Goal: Information Seeking & Learning: Learn about a topic

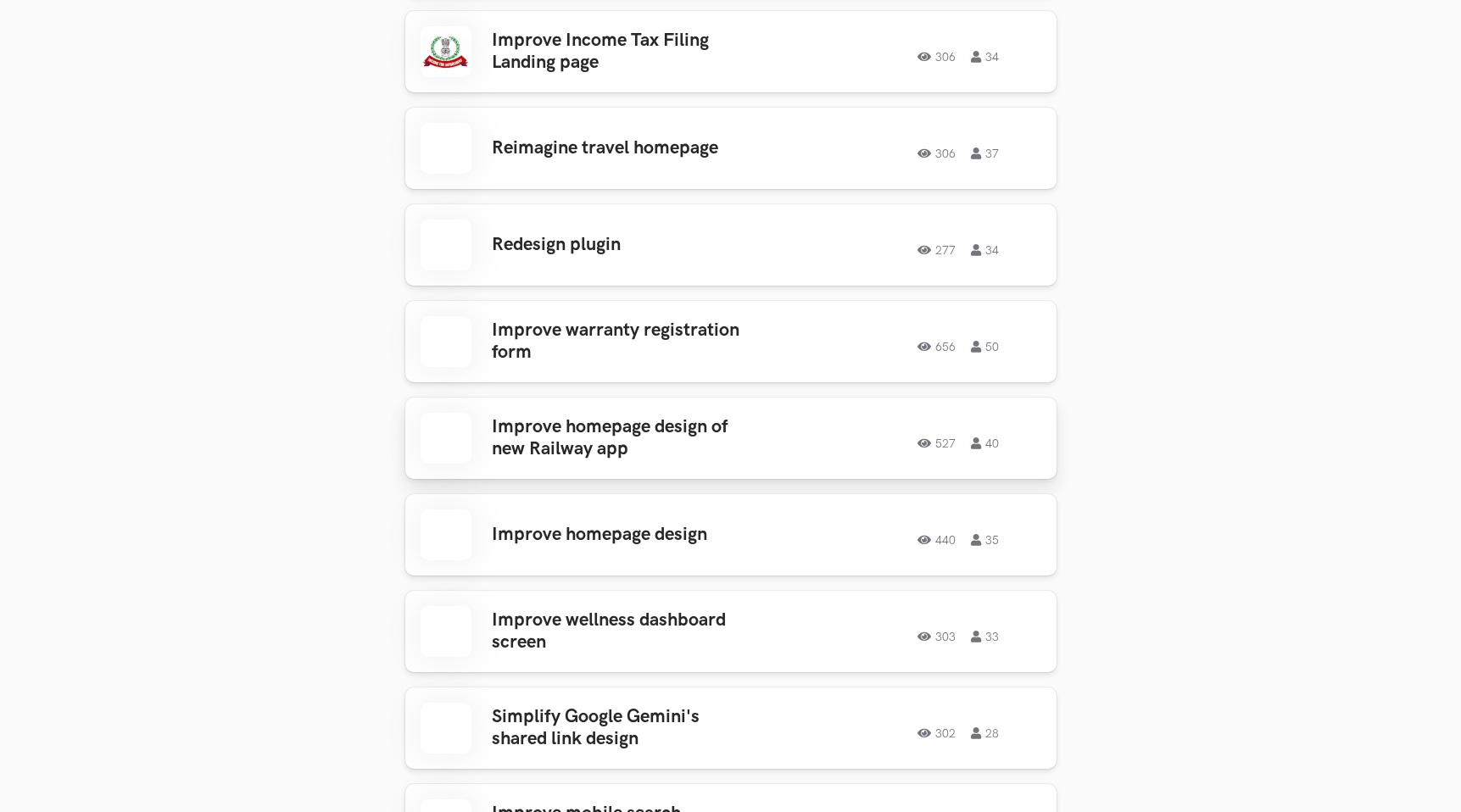
scroll to position [890, 0]
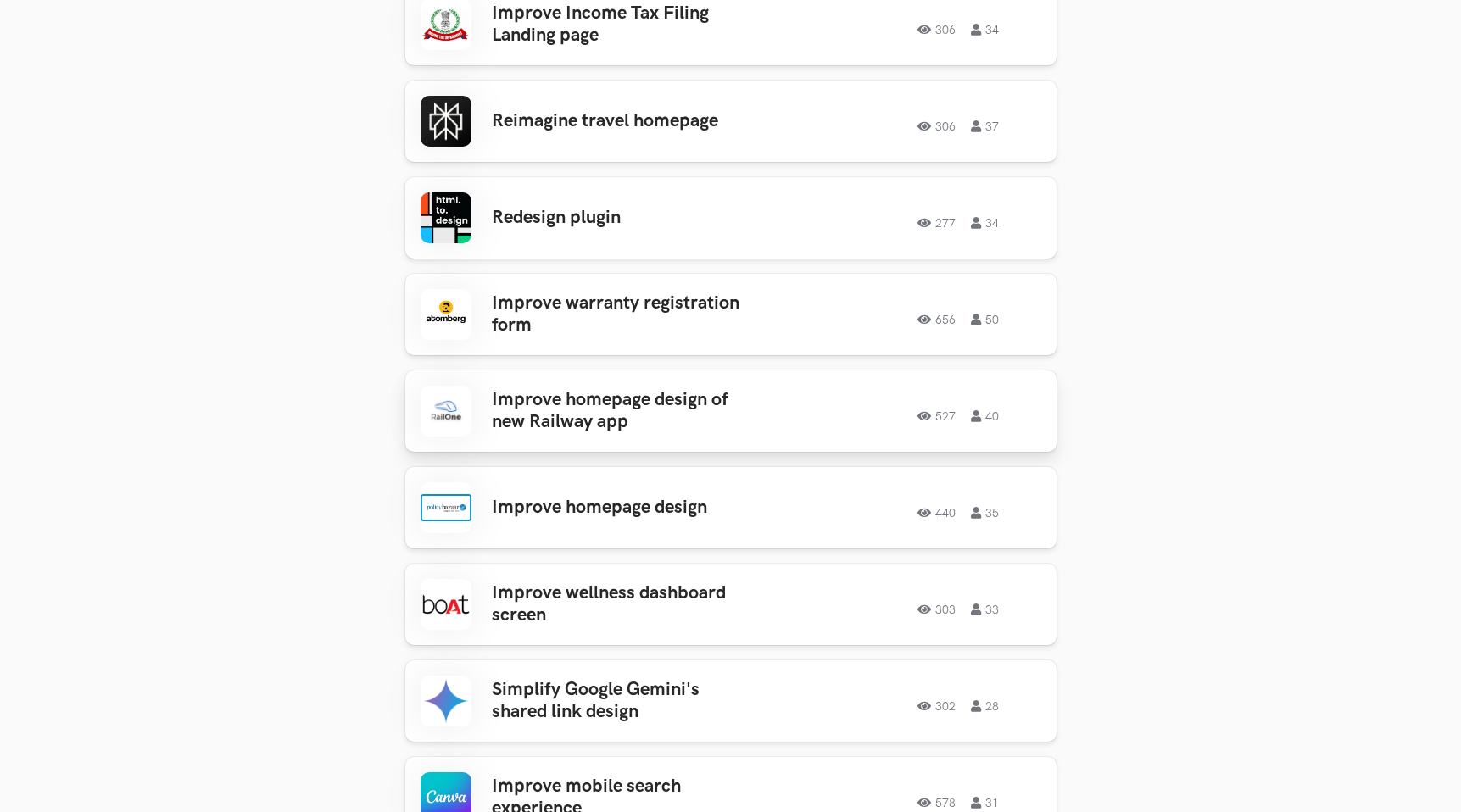
click at [624, 395] on h3 "Improve homepage design of new Railway app" at bounding box center [624, 411] width 265 height 45
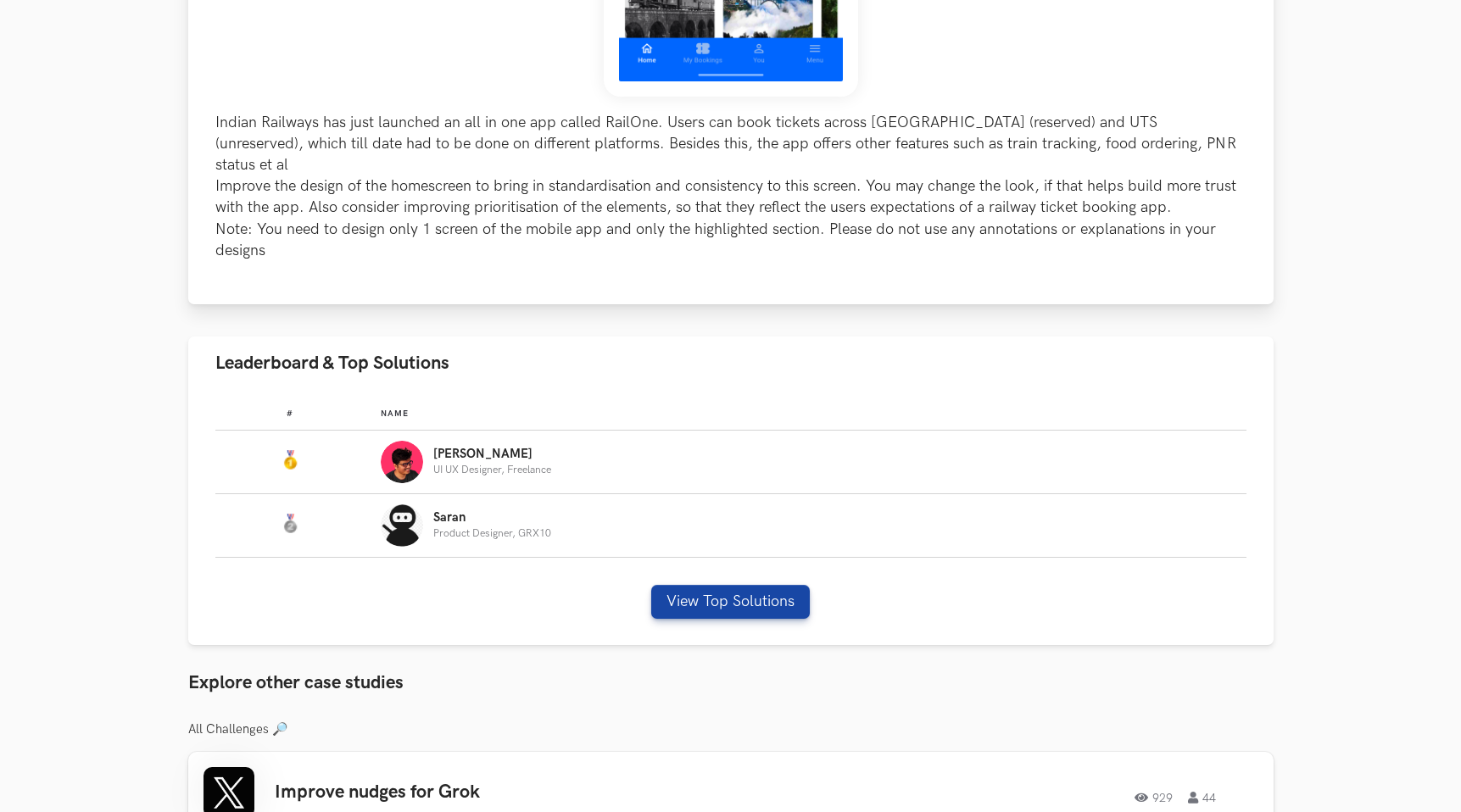
scroll to position [819, 0]
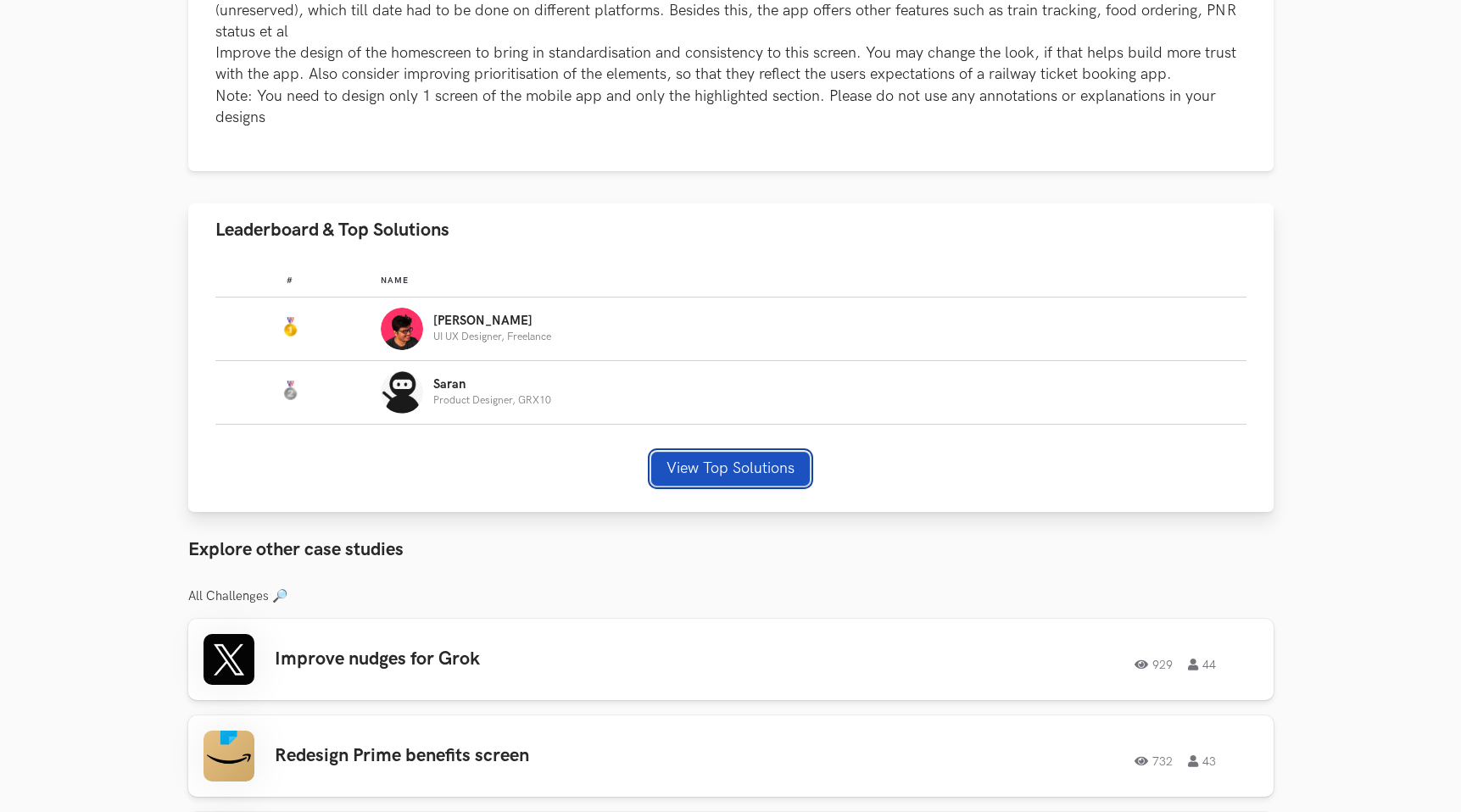
click at [699, 452] on button "View Top Solutions" at bounding box center [730, 469] width 158 height 34
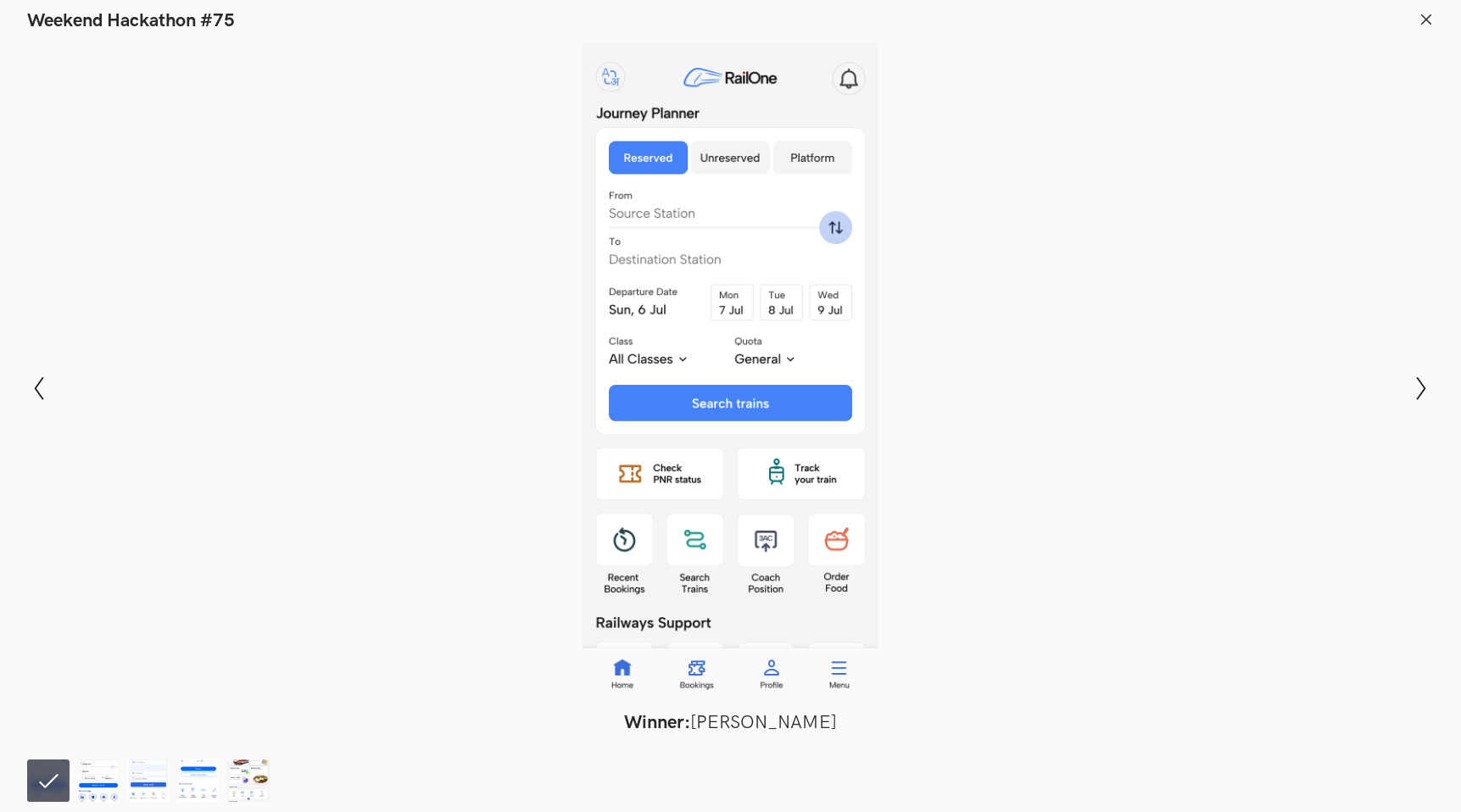
click at [1425, 28] on button at bounding box center [1425, 21] width 15 height 20
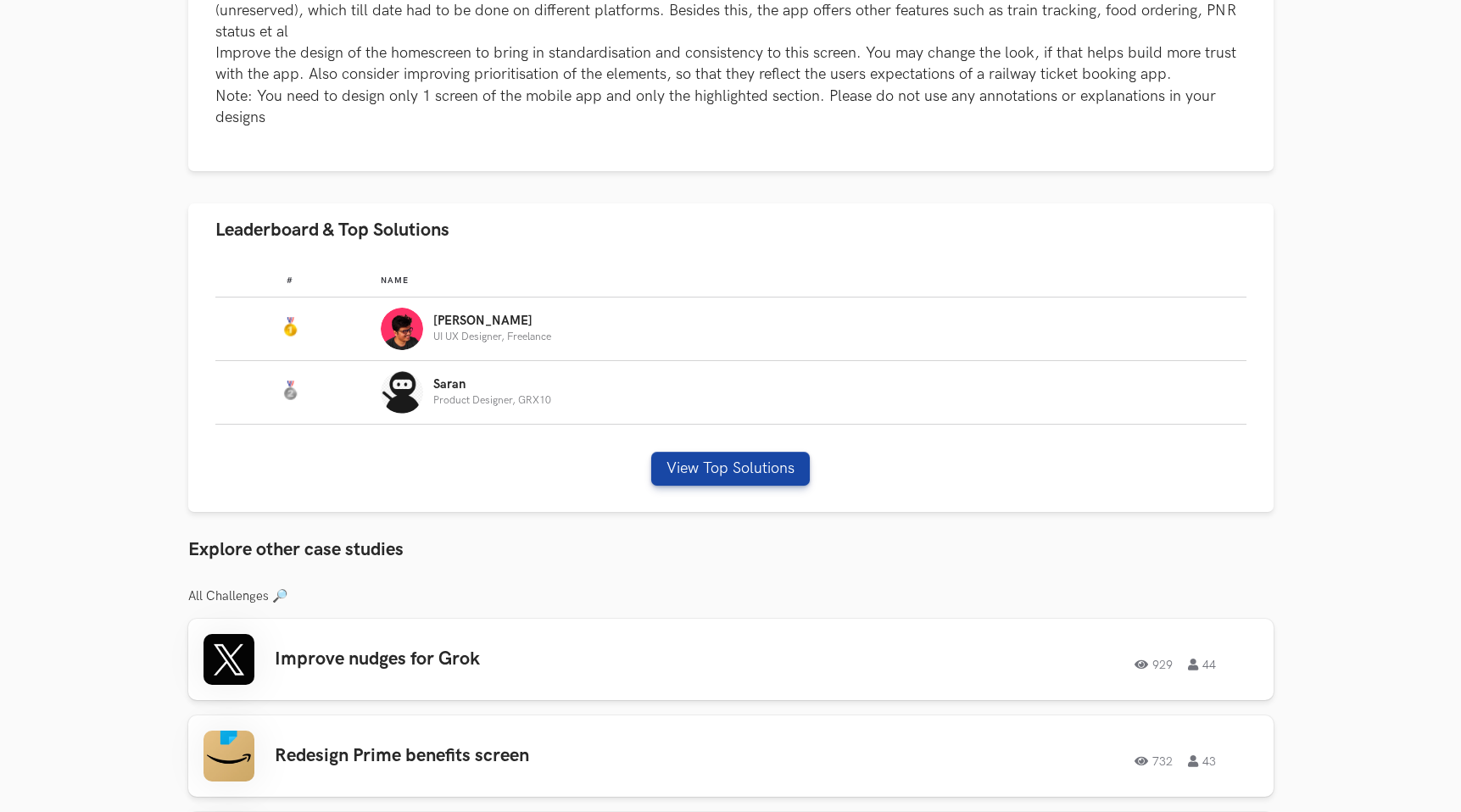
click at [1425, 23] on section "RailOne: Improve homepage design of new Railway app 527 40 Solutions 5 View Top…" at bounding box center [730, 426] width 1461 height 2372
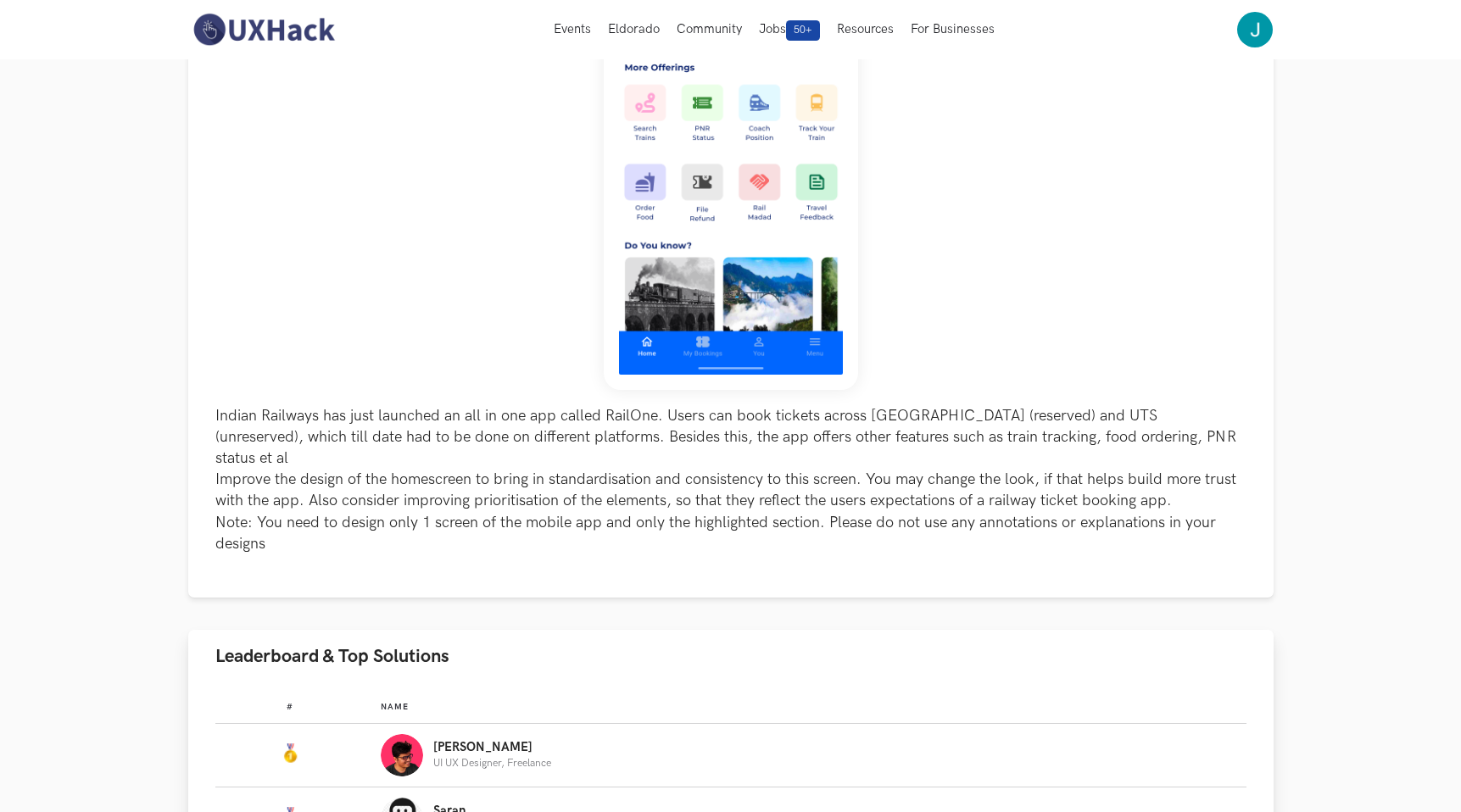
scroll to position [0, 0]
